Goal: Browse casually: Explore the website without a specific task or goal

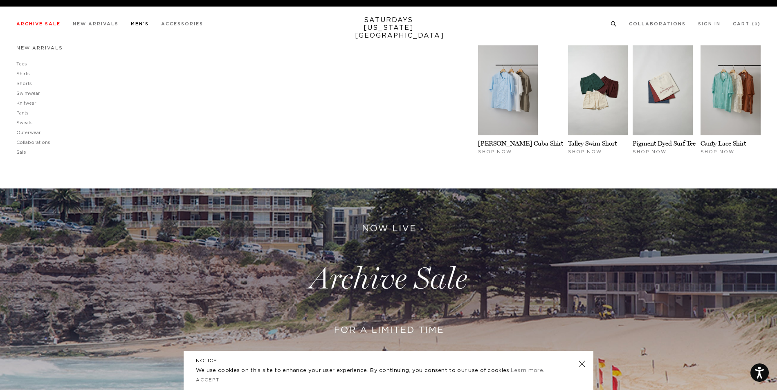
click at [38, 50] on link "New Arrivals" at bounding box center [39, 48] width 47 height 4
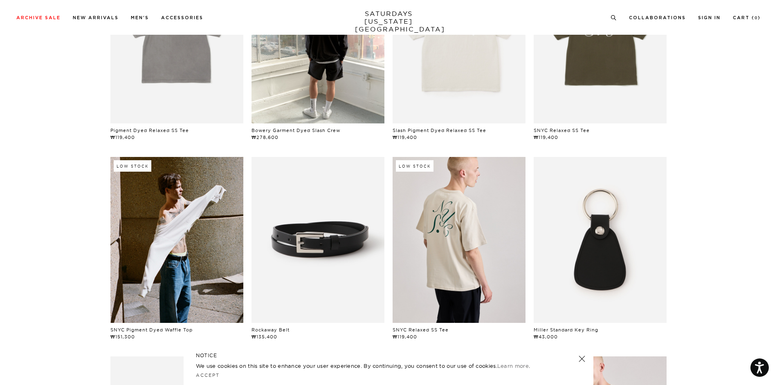
scroll to position [245, 0]
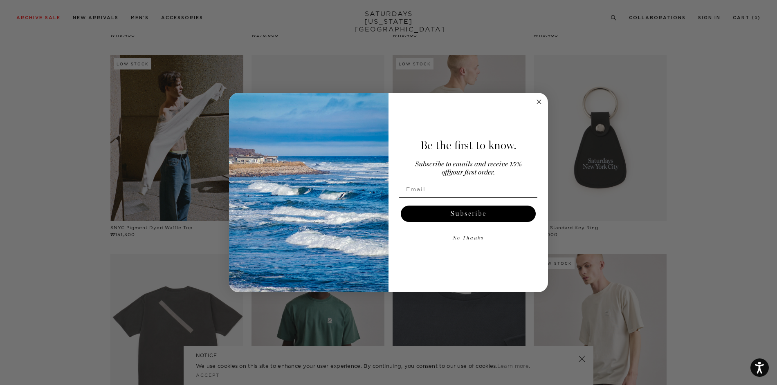
click at [537, 112] on div "Be the first to know. Subscribe to emails and receive 15% off your first order.…" at bounding box center [464, 192] width 151 height 183
click at [540, 102] on circle "Close dialog" at bounding box center [539, 101] width 9 height 9
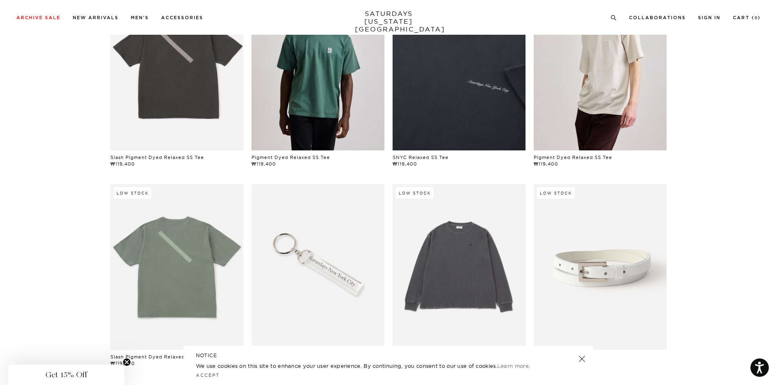
scroll to position [388, 0]
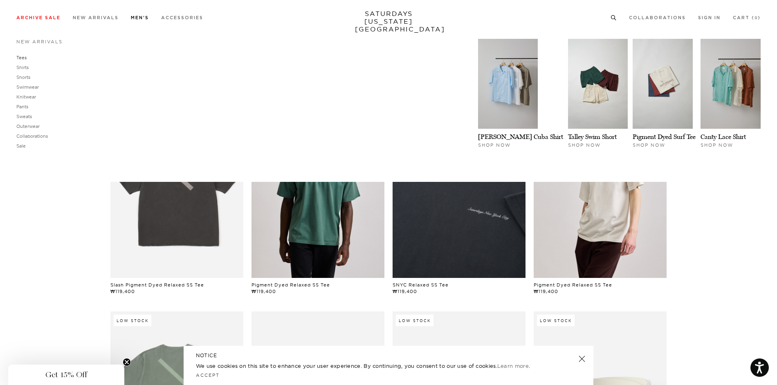
click at [22, 60] on link "Tees" at bounding box center [21, 58] width 10 height 6
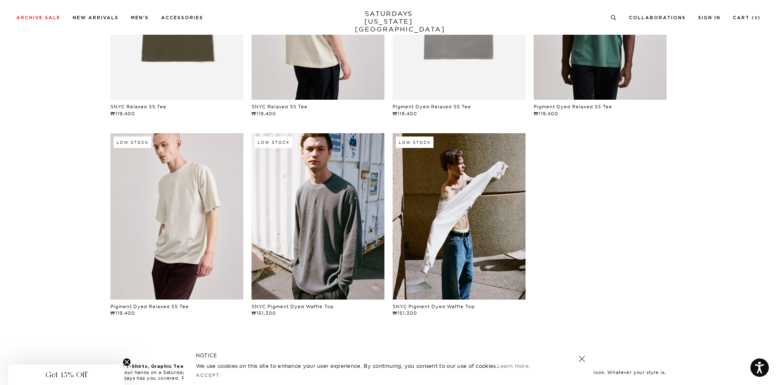
scroll to position [450, 0]
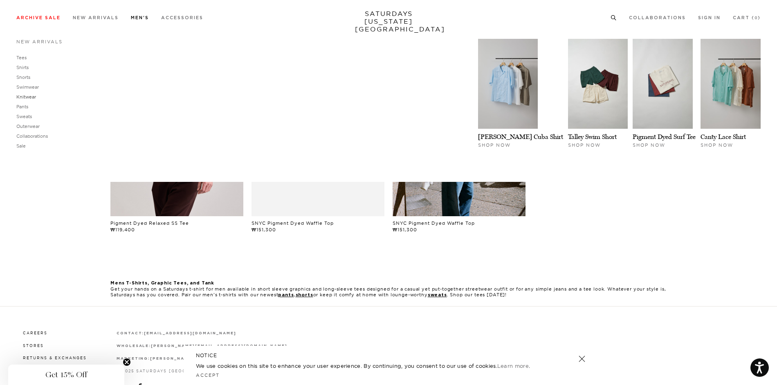
click at [25, 99] on link "Knitwear" at bounding box center [26, 97] width 20 height 6
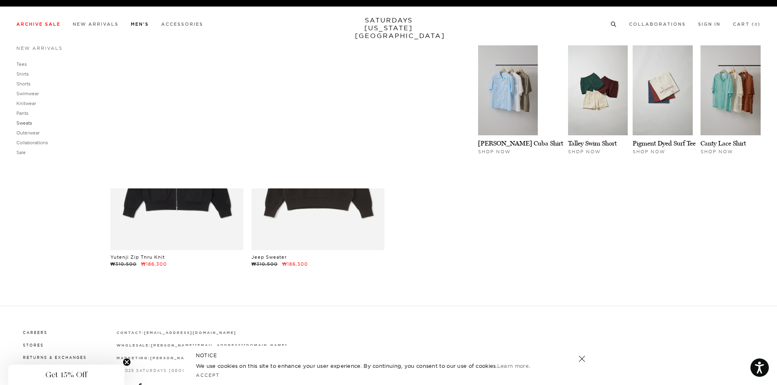
click at [26, 126] on link "Sweats" at bounding box center [24, 123] width 16 height 6
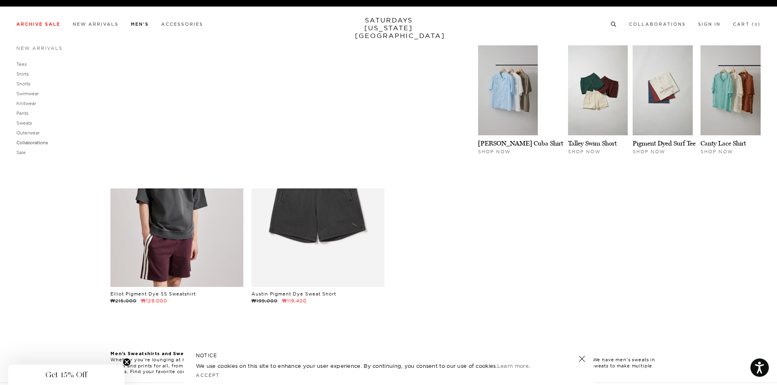
click at [32, 143] on link "Collaborations" at bounding box center [31, 143] width 31 height 6
